Goal: Understand process/instructions: Learn how to perform a task or action

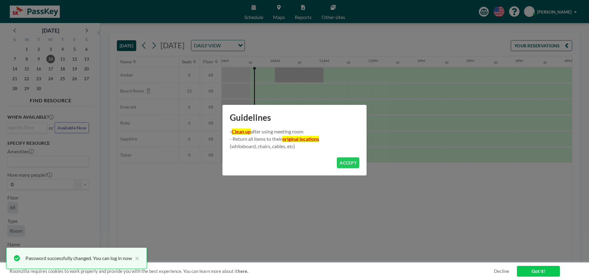
scroll to position [0, 442]
click at [359, 163] on button "ACCEPT" at bounding box center [348, 162] width 22 height 11
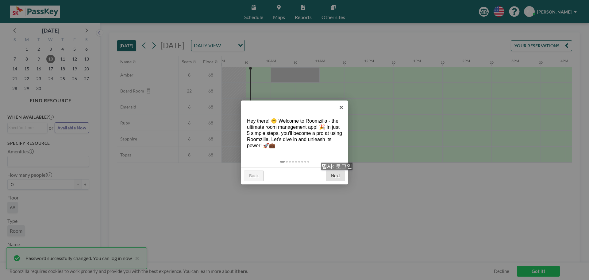
click at [339, 176] on link "Next" at bounding box center [335, 175] width 19 height 11
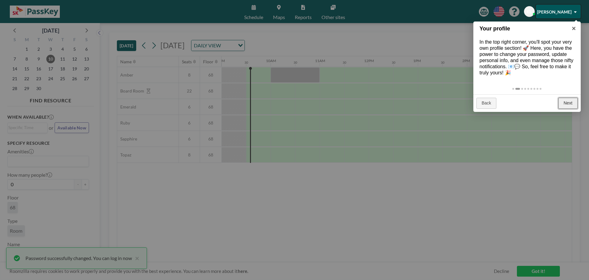
click at [573, 104] on link "Next" at bounding box center [568, 103] width 19 height 11
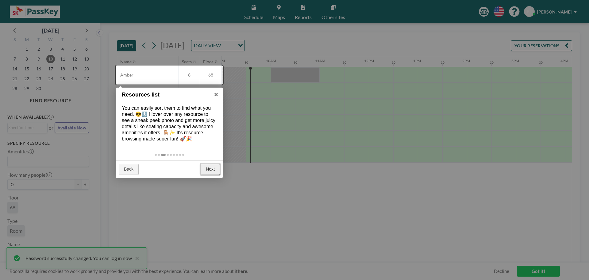
click at [217, 172] on link "Next" at bounding box center [210, 169] width 19 height 11
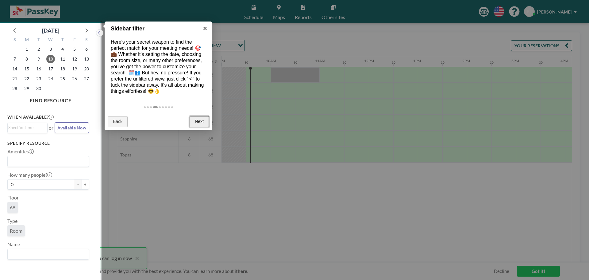
scroll to position [2, 0]
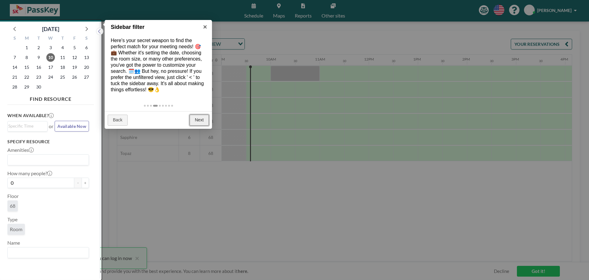
click at [195, 120] on link "Next" at bounding box center [199, 120] width 19 height 11
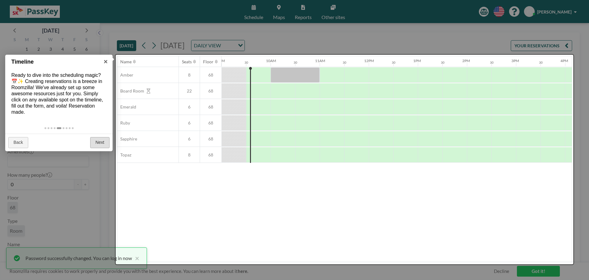
click at [90, 140] on div "Back Next" at bounding box center [58, 142] width 107 height 17
click at [93, 140] on link "Next" at bounding box center [99, 142] width 19 height 11
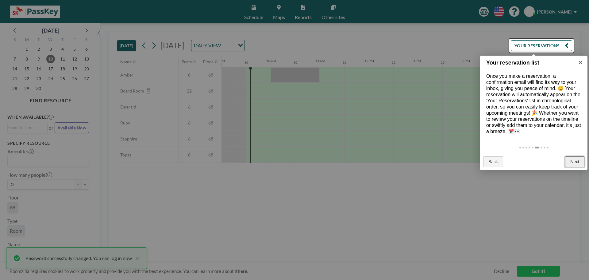
click at [574, 161] on link "Next" at bounding box center [574, 161] width 19 height 11
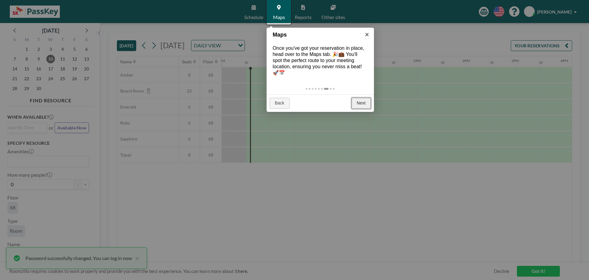
click at [359, 103] on link "Next" at bounding box center [361, 103] width 19 height 11
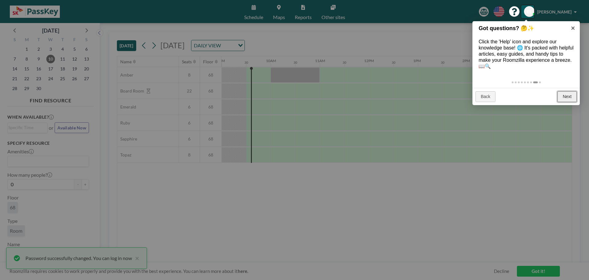
click at [570, 98] on link "Next" at bounding box center [567, 96] width 19 height 11
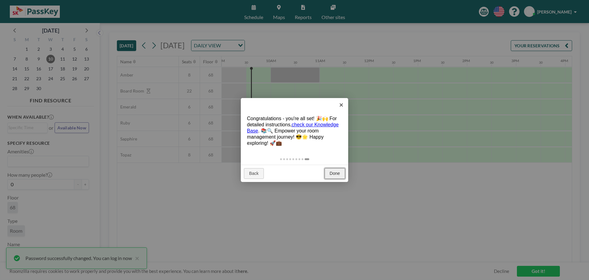
click at [330, 170] on link "Done" at bounding box center [335, 173] width 21 height 11
